Goal: Task Accomplishment & Management: Use online tool/utility

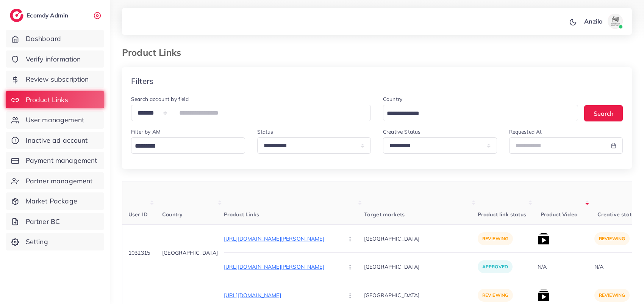
select select "*********"
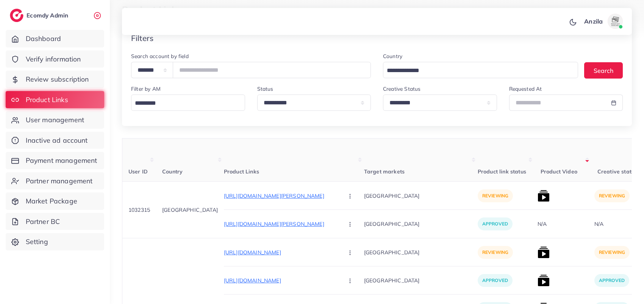
click at [535, 142] on th "Product Video" at bounding box center [563, 159] width 57 height 43
click at [429, 105] on select "**********" at bounding box center [440, 102] width 114 height 16
click at [383, 96] on select "**********" at bounding box center [440, 102] width 114 height 16
click at [429, 116] on div "**********" at bounding box center [440, 100] width 126 height 33
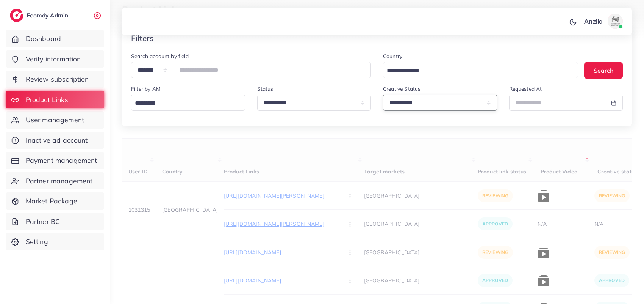
click at [427, 105] on select "**********" at bounding box center [440, 102] width 114 height 16
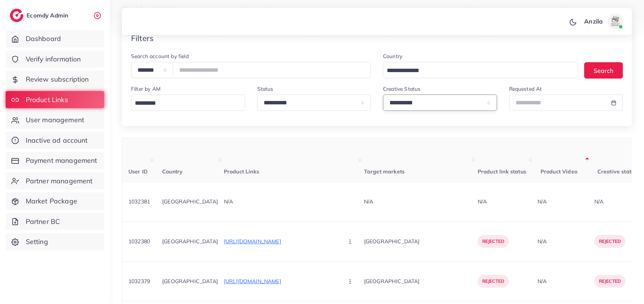
select select "*********"
click at [383, 96] on select "**********" at bounding box center [440, 102] width 114 height 16
drag, startPoint x: 427, startPoint y: 109, endPoint x: 429, endPoint y: 152, distance: 42.9
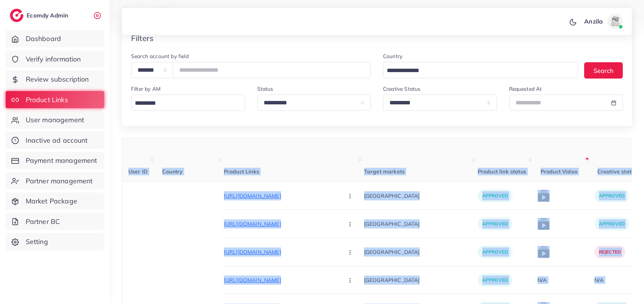
click at [487, 150] on th "Product link status" at bounding box center [506, 159] width 57 height 43
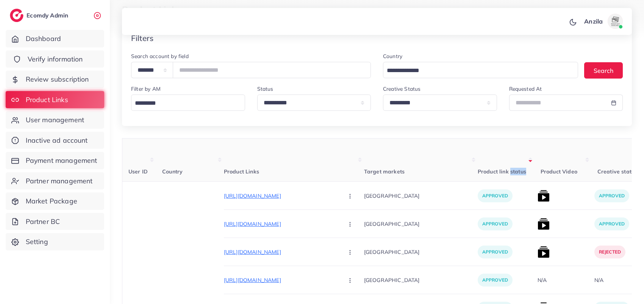
click at [61, 64] on link "Verify information" at bounding box center [55, 58] width 99 height 17
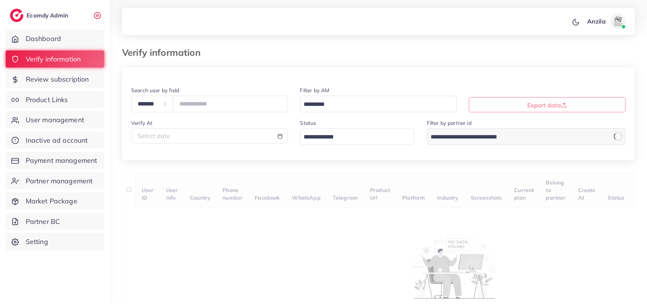
click at [344, 141] on input "Search for option" at bounding box center [352, 137] width 103 height 12
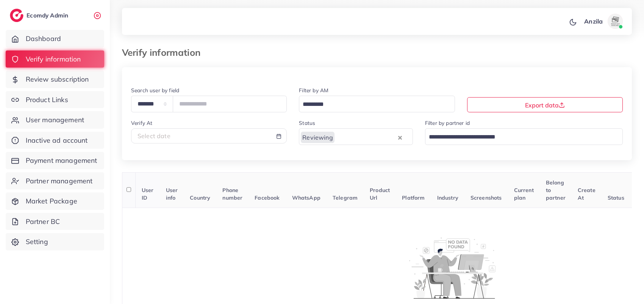
scroll to position [47, 0]
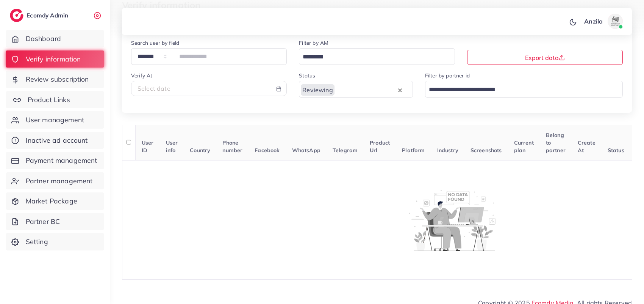
click at [82, 95] on link "Product Links" at bounding box center [55, 99] width 99 height 17
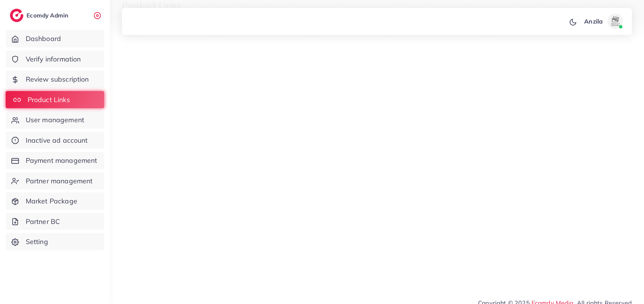
select select "*********"
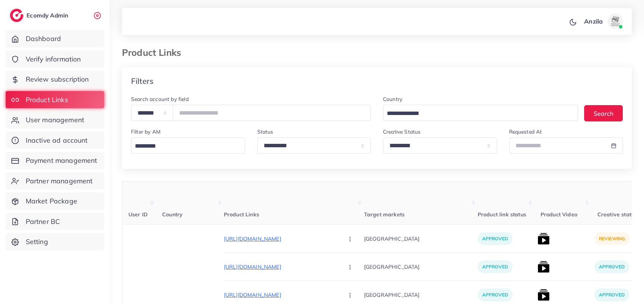
click at [478, 218] on span "Product link status" at bounding box center [502, 214] width 49 height 7
click at [433, 207] on th "Target markets" at bounding box center [421, 202] width 114 height 43
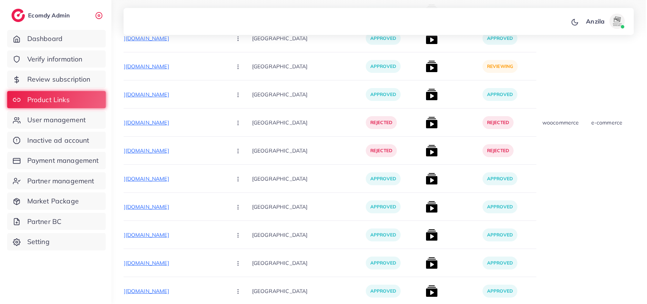
scroll to position [920, 0]
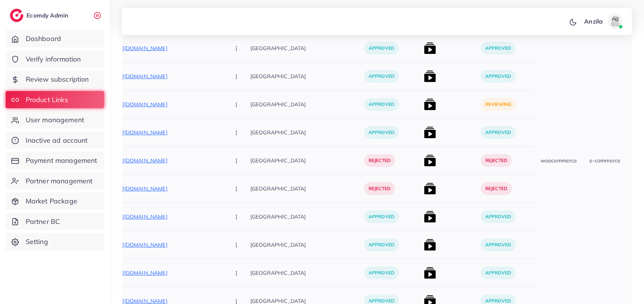
click at [424, 110] on img at bounding box center [430, 104] width 12 height 12
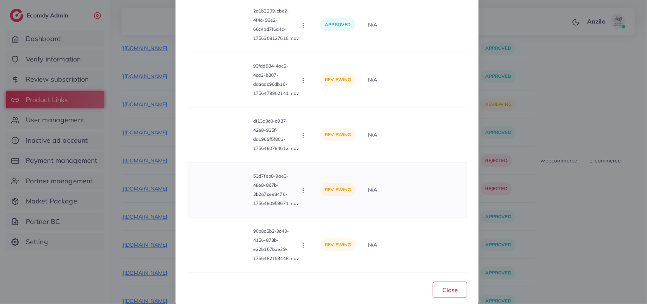
scroll to position [6443, 0]
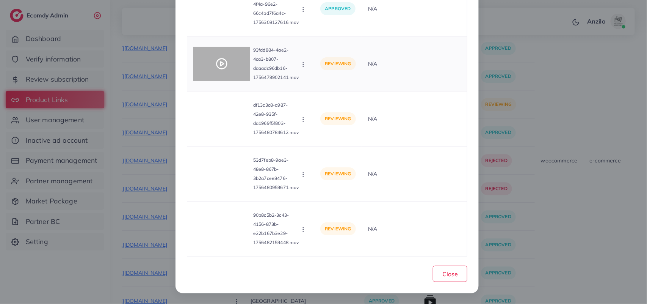
click at [199, 54] on div at bounding box center [221, 64] width 57 height 34
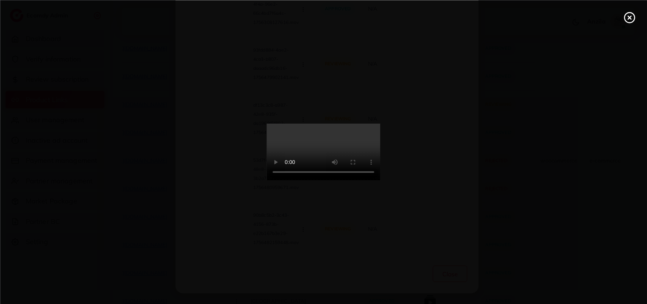
click at [215, 61] on div at bounding box center [323, 152] width 647 height 304
drag, startPoint x: 199, startPoint y: 54, endPoint x: 215, endPoint y: 61, distance: 17.3
click at [215, 61] on div at bounding box center [323, 152] width 647 height 304
click at [628, 16] on line at bounding box center [629, 17] width 3 height 3
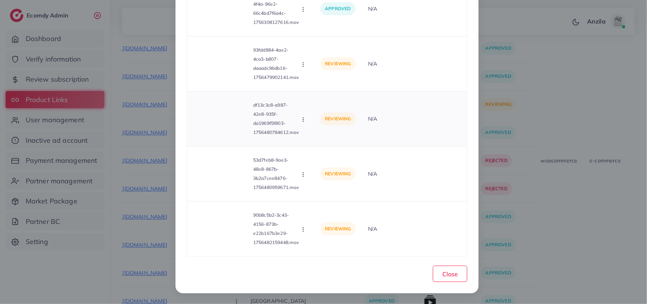
click at [213, 128] on video at bounding box center [221, 119] width 57 height 34
click at [213, 112] on div at bounding box center [221, 119] width 57 height 34
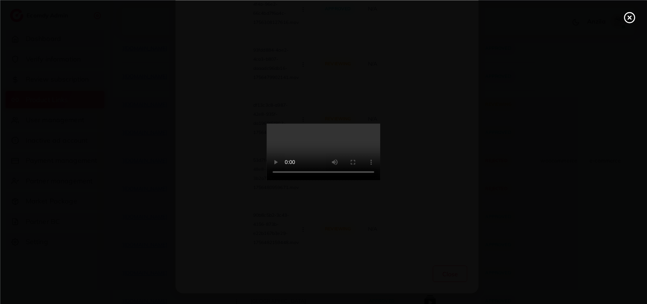
click at [626, 19] on icon at bounding box center [629, 17] width 12 height 12
drag, startPoint x: 626, startPoint y: 19, endPoint x: 319, endPoint y: 265, distance: 394.0
click at [626, 19] on div "List Product Video Product URL: [URL][DOMAIN_NAME] Product video Status Reason …" at bounding box center [323, 152] width 647 height 304
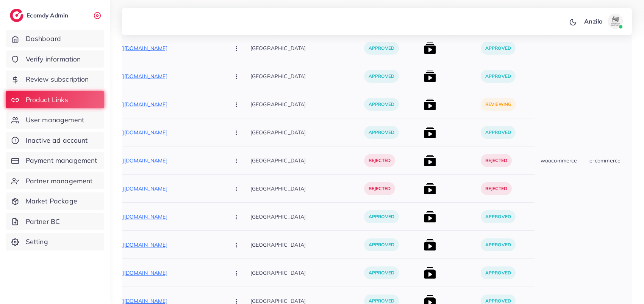
click at [424, 109] on img at bounding box center [430, 104] width 12 height 12
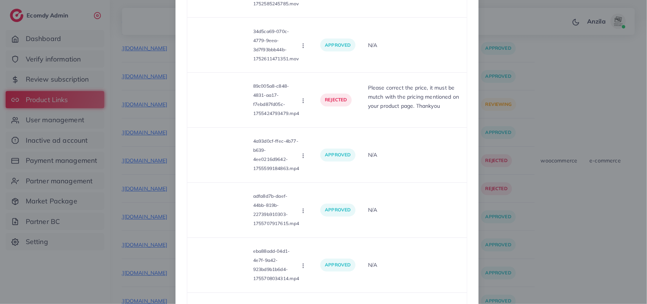
scroll to position [6043, 0]
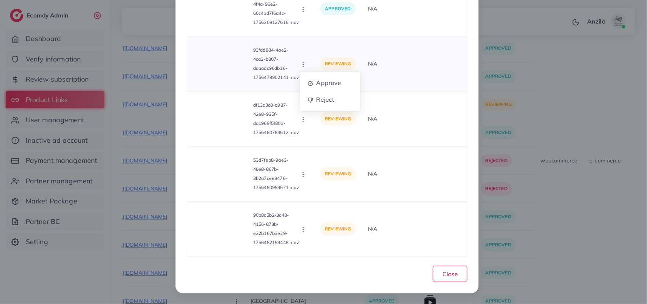
click at [304, 68] on div "93fdd884-4ae2-4ca3-b807-daaadc96db16-1756479902141.mov Approve Reject" at bounding box center [250, 63] width 115 height 42
click at [322, 80] on td "reviewing" at bounding box center [337, 63] width 47 height 55
click at [302, 118] on icon "button" at bounding box center [303, 119] width 6 height 6
click at [303, 64] on circle "button" at bounding box center [303, 64] width 0 height 0
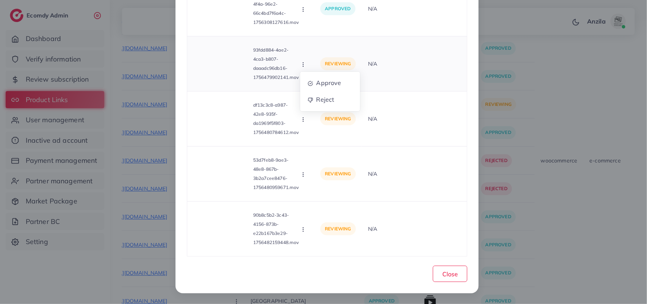
click at [303, 64] on circle "button" at bounding box center [303, 64] width 0 height 0
click at [306, 64] on button "button" at bounding box center [304, 64] width 8 height 8
click at [308, 65] on button "button" at bounding box center [304, 64] width 8 height 8
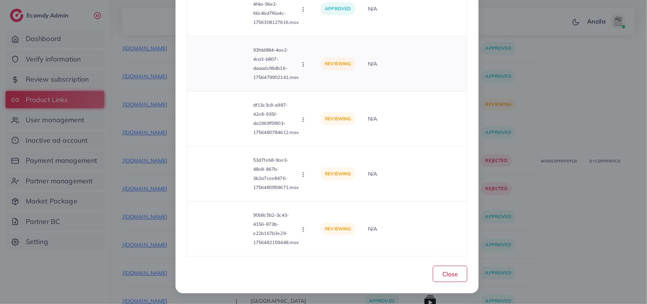
click at [308, 66] on td "93fdd884-4ae2-4ca3-b807-daaadc96db16-1756479902141.mov Approve Reject" at bounding box center [250, 63] width 127 height 55
click at [305, 64] on icon "button" at bounding box center [303, 64] width 6 height 6
click at [319, 84] on span "Approve" at bounding box center [328, 83] width 25 height 8
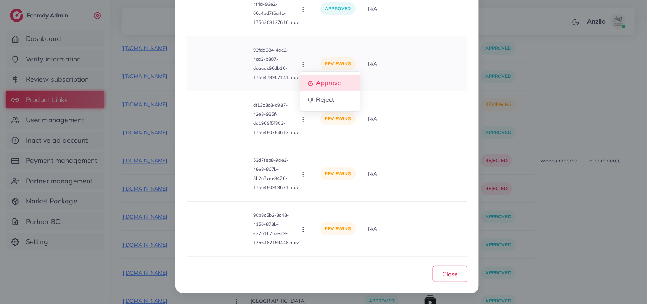
click at [300, 122] on button "button" at bounding box center [304, 119] width 8 height 8
click at [302, 117] on icon "button" at bounding box center [303, 119] width 6 height 6
click at [303, 117] on icon "button" at bounding box center [303, 119] width 6 height 6
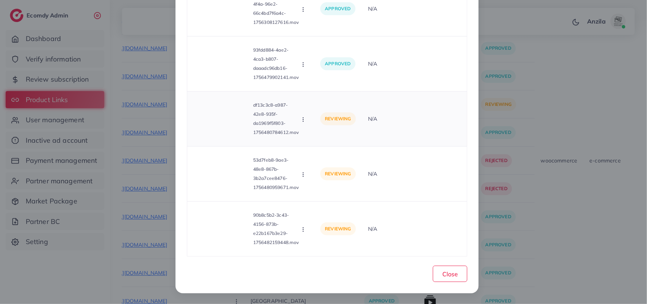
click at [304, 118] on icon "button" at bounding box center [303, 119] width 6 height 6
click at [305, 116] on icon "button" at bounding box center [303, 119] width 6 height 6
click at [321, 136] on td "reviewing" at bounding box center [337, 118] width 47 height 55
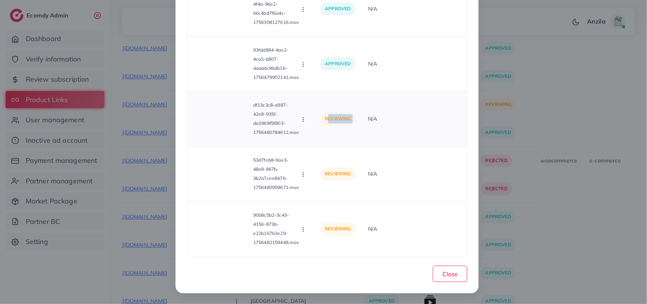
click at [305, 116] on icon "button" at bounding box center [303, 119] width 6 height 6
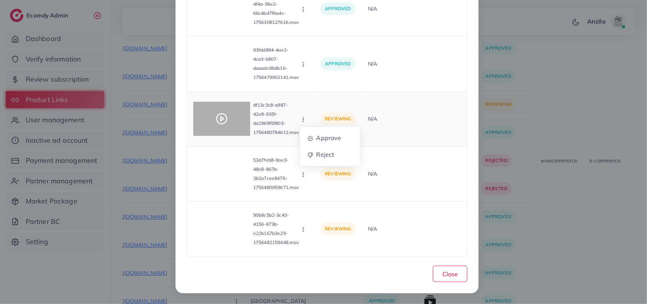
click at [222, 115] on icon at bounding box center [222, 119] width 12 height 12
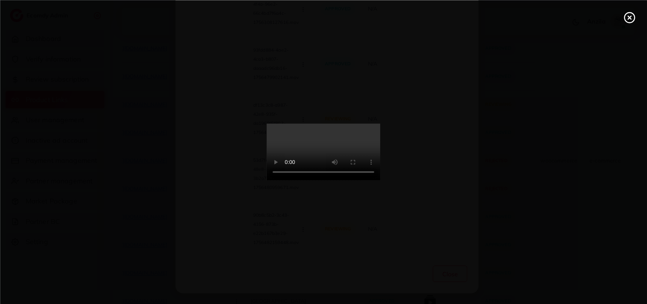
click at [289, 124] on video at bounding box center [324, 152] width 114 height 57
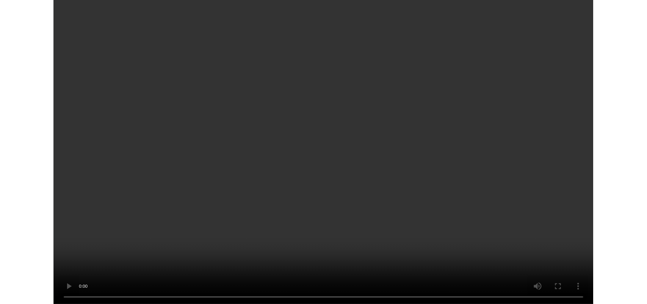
scroll to position [6383, 0]
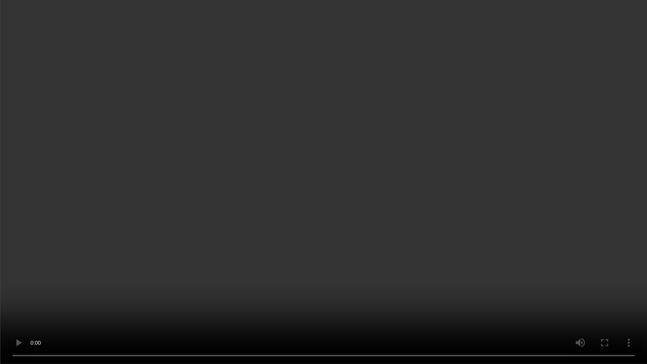
click at [607, 299] on video at bounding box center [323, 182] width 647 height 364
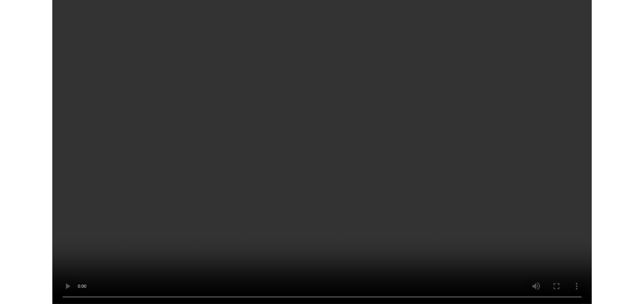
scroll to position [6443, 0]
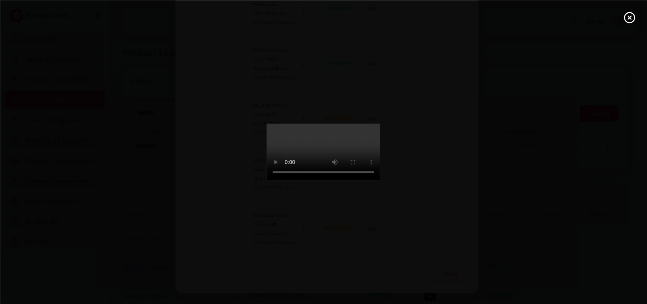
click at [631, 15] on icon at bounding box center [629, 17] width 12 height 12
click at [631, 15] on div "List Product Video Product URL: [URL][DOMAIN_NAME] Product video Status Reason …" at bounding box center [323, 152] width 647 height 304
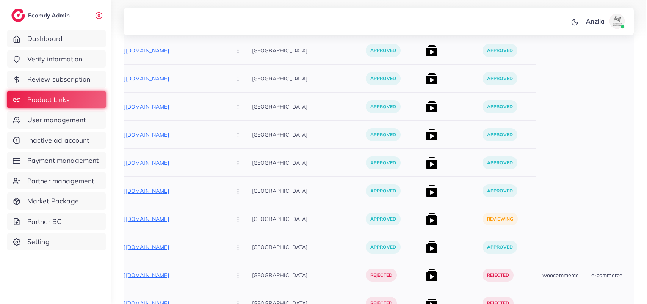
scroll to position [900, 0]
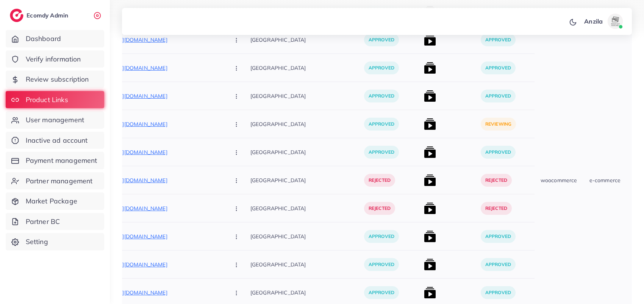
click at [424, 125] on img at bounding box center [430, 124] width 12 height 12
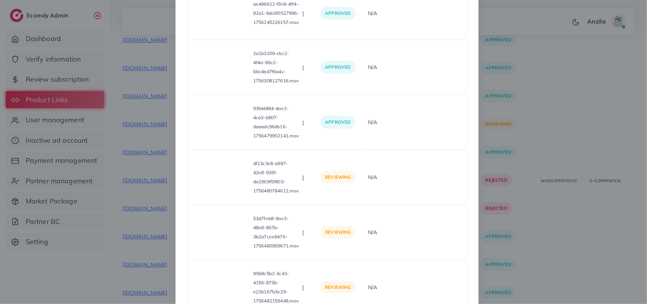
scroll to position [6443, 0]
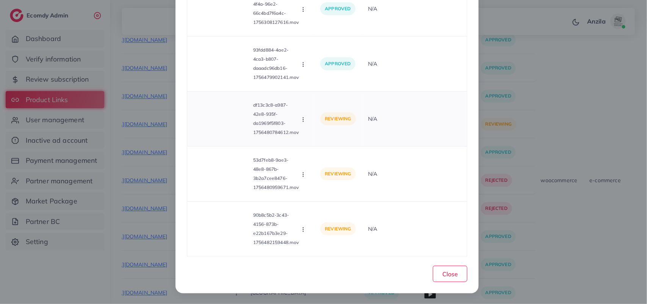
click at [304, 118] on icon "button" at bounding box center [303, 119] width 6 height 6
click at [322, 139] on span "Approve" at bounding box center [328, 138] width 25 height 8
click at [306, 177] on icon "button" at bounding box center [303, 174] width 6 height 6
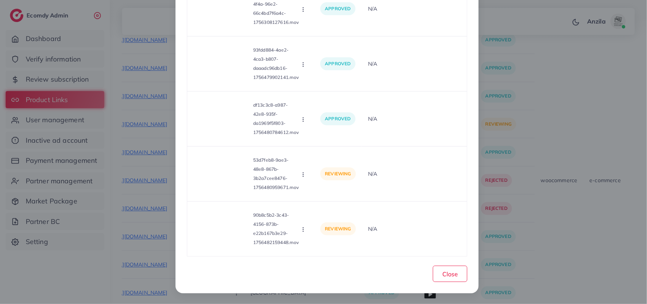
click at [306, 177] on icon "button" at bounding box center [303, 174] width 6 height 6
click at [332, 198] on link "Approve" at bounding box center [330, 193] width 60 height 17
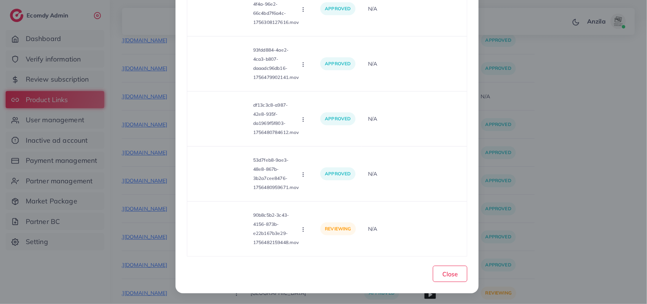
click at [305, 250] on div "90b8c5b2-3c43-4156-873b-e22b167b3e29-1756482159448.mov Approve Reject" at bounding box center [250, 228] width 115 height 42
click at [305, 256] on td "90b8c5b2-3c43-4156-873b-e22b167b3e29-1756482159448.mov Approve Reject" at bounding box center [250, 228] width 127 height 55
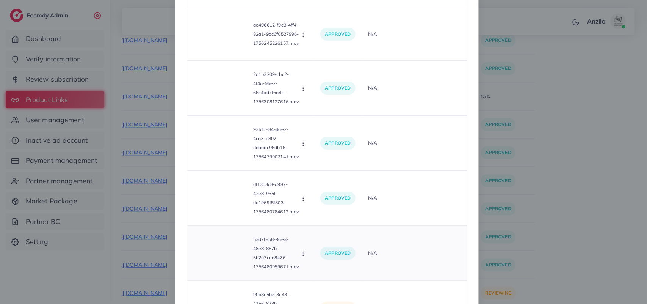
click at [307, 257] on button "button" at bounding box center [304, 253] width 8 height 8
click at [318, 226] on li "Approve" at bounding box center [330, 218] width 60 height 17
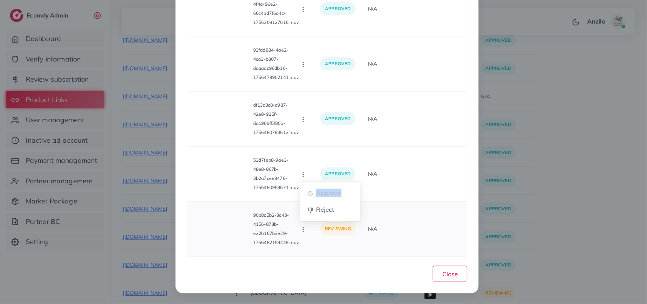
scroll to position [6443, 0]
click at [387, 197] on td "N/A" at bounding box center [414, 173] width 105 height 55
click at [302, 228] on icon "button" at bounding box center [303, 229] width 6 height 6
click at [319, 188] on link "Approve" at bounding box center [330, 193] width 60 height 17
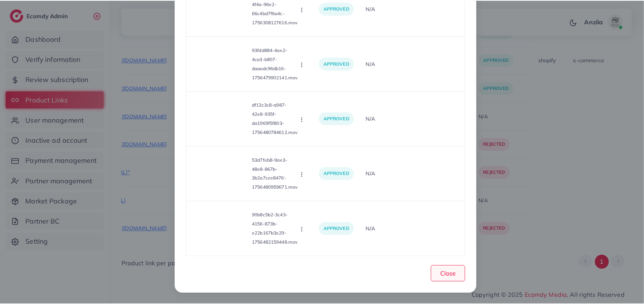
scroll to position [520, 0]
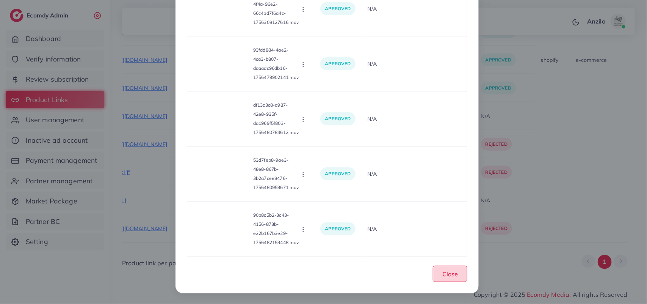
click at [455, 274] on span "Close" at bounding box center [450, 274] width 16 height 8
drag, startPoint x: 455, startPoint y: 274, endPoint x: 453, endPoint y: 228, distance: 46.3
click at [455, 274] on span "Close" at bounding box center [450, 274] width 16 height 8
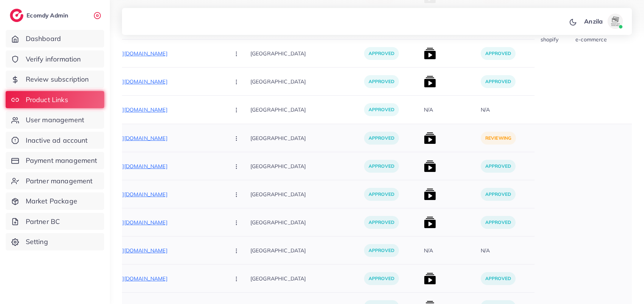
scroll to position [283, 0]
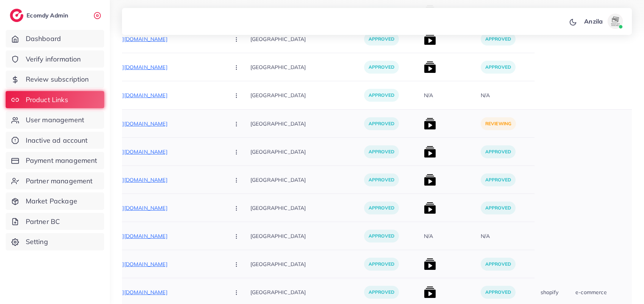
click at [424, 214] on img at bounding box center [430, 208] width 12 height 12
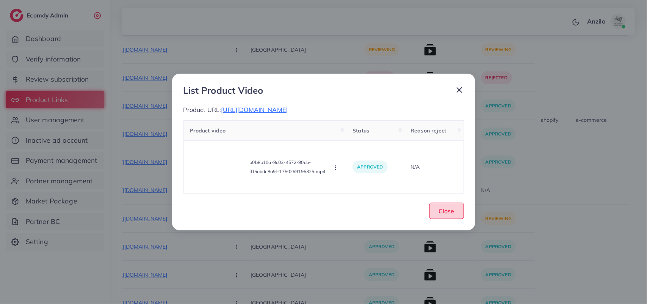
click at [450, 207] on span "Close" at bounding box center [447, 211] width 16 height 8
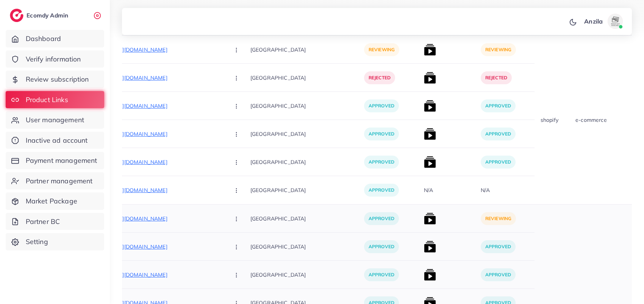
click at [424, 219] on img at bounding box center [430, 218] width 12 height 12
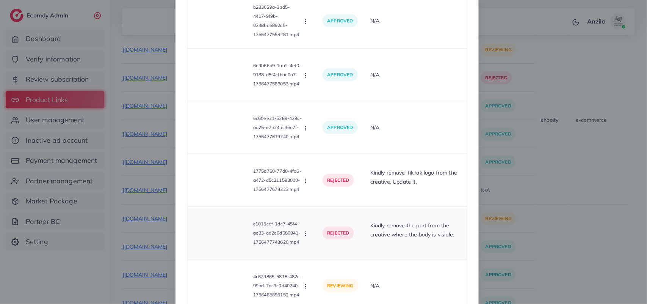
scroll to position [308, 0]
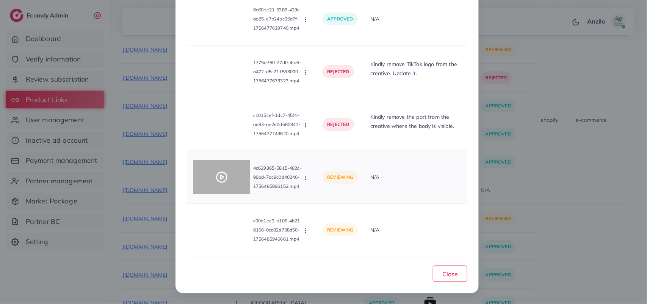
click at [218, 171] on icon at bounding box center [222, 177] width 12 height 12
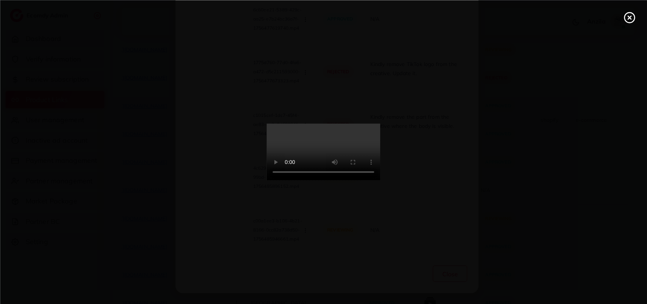
click at [318, 124] on video at bounding box center [324, 152] width 114 height 57
click at [317, 124] on video at bounding box center [324, 152] width 114 height 57
drag, startPoint x: 317, startPoint y: 112, endPoint x: 317, endPoint y: 153, distance: 41.3
click at [317, 124] on video at bounding box center [324, 152] width 114 height 57
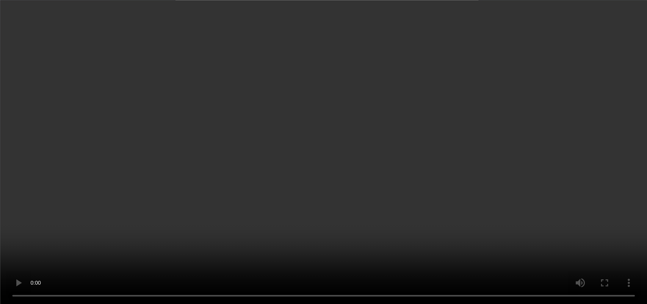
scroll to position [247, 0]
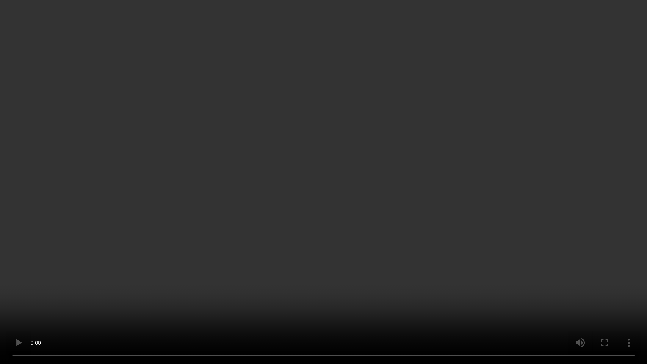
click at [318, 148] on video at bounding box center [323, 182] width 647 height 364
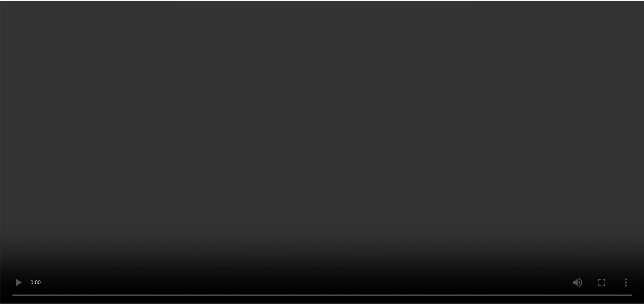
scroll to position [308, 0]
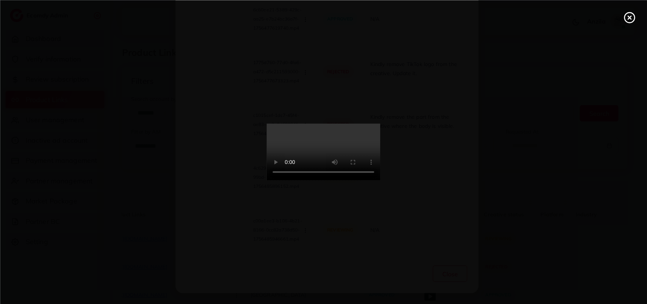
click at [317, 124] on video at bounding box center [324, 152] width 114 height 57
click at [630, 20] on icon at bounding box center [629, 17] width 12 height 12
click at [630, 20] on div "List Product Video Product URL: [URL][DOMAIN_NAME] Product video Status Reason …" at bounding box center [323, 152] width 647 height 304
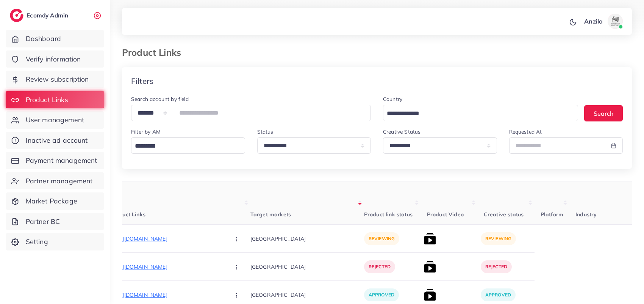
click at [421, 194] on th "Product Video" at bounding box center [449, 202] width 57 height 43
